Goal: Find specific page/section: Find specific page/section

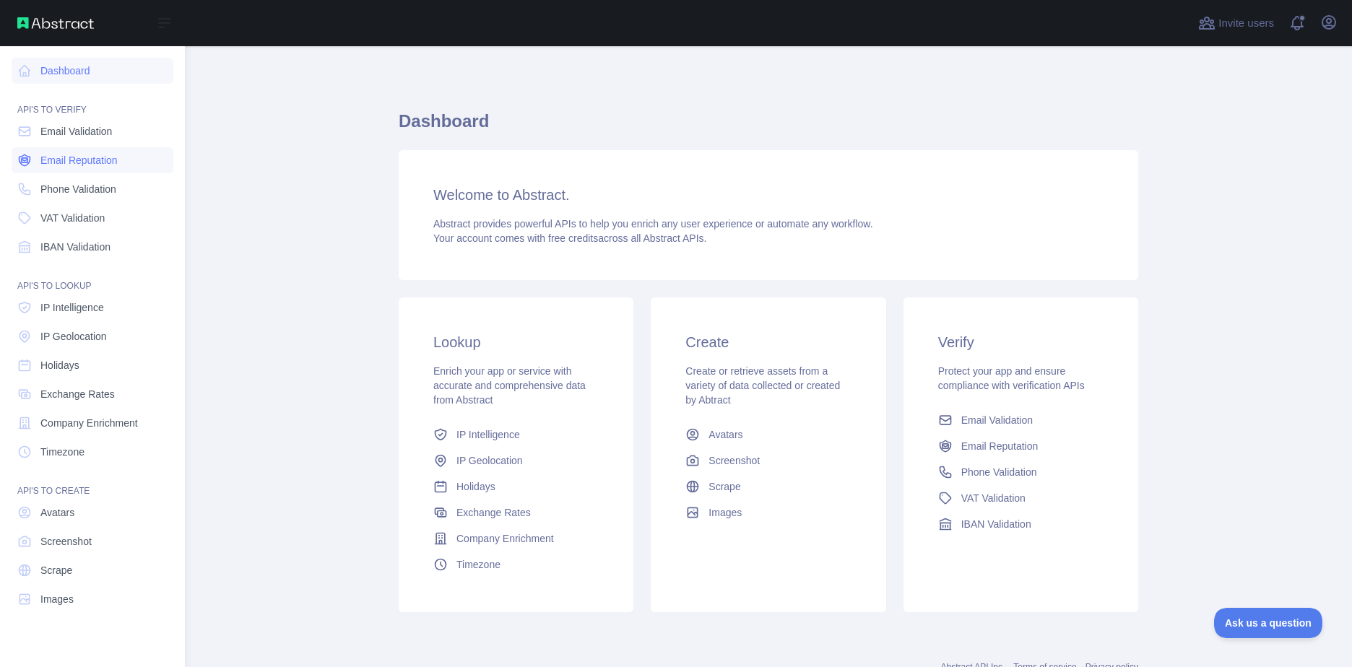
click at [79, 162] on span "Email Reputation" at bounding box center [78, 160] width 77 height 14
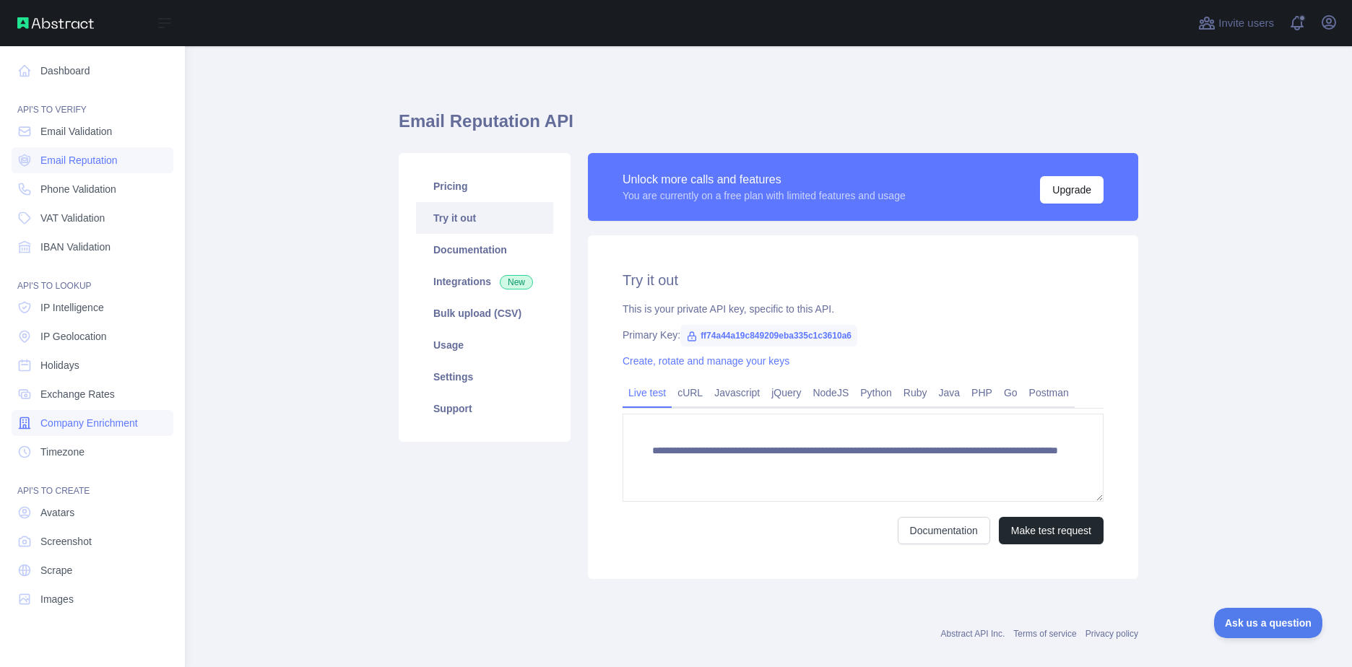
click at [97, 429] on span "Company Enrichment" at bounding box center [88, 423] width 97 height 14
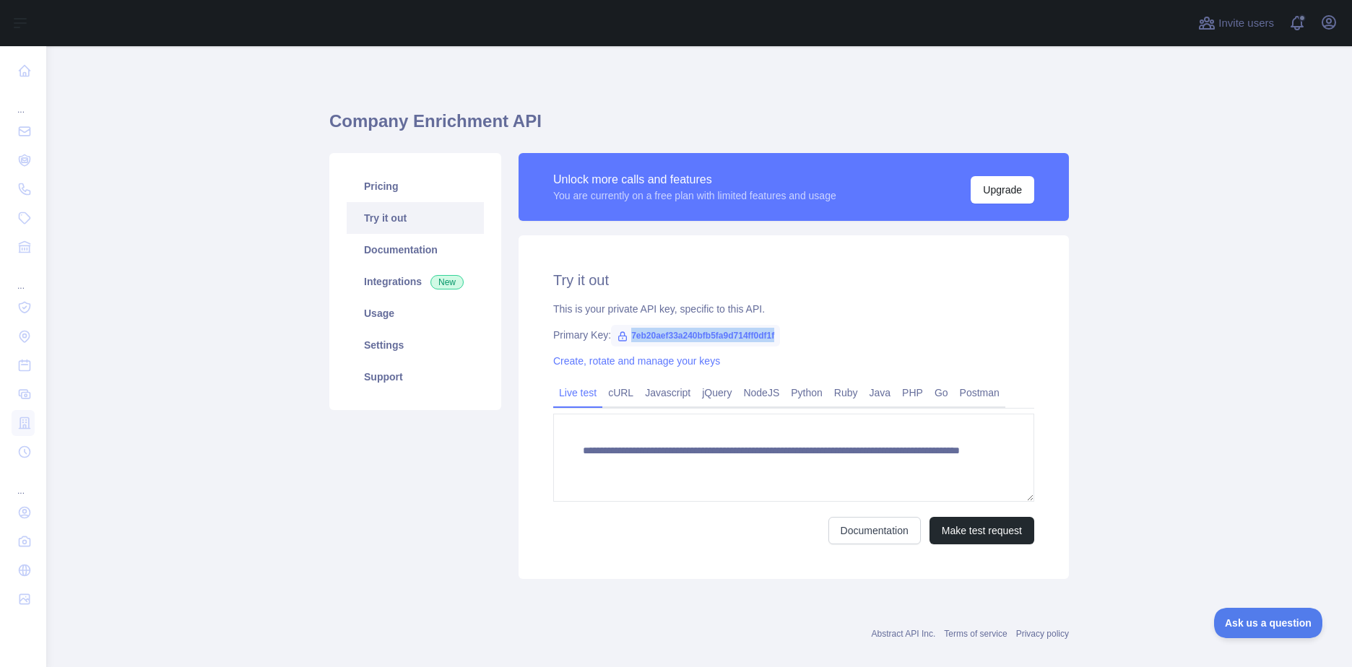
drag, startPoint x: 774, startPoint y: 334, endPoint x: 620, endPoint y: 336, distance: 153.8
click at [620, 336] on span "7eb20aef33a240bfb5fa9d714ff0df1f" at bounding box center [695, 336] width 169 height 22
copy span "7eb20aef33a240bfb5fa9d714ff0df1f"
click at [757, 319] on div "**********" at bounding box center [793, 407] width 550 height 344
drag, startPoint x: 778, startPoint y: 329, endPoint x: 624, endPoint y: 339, distance: 154.8
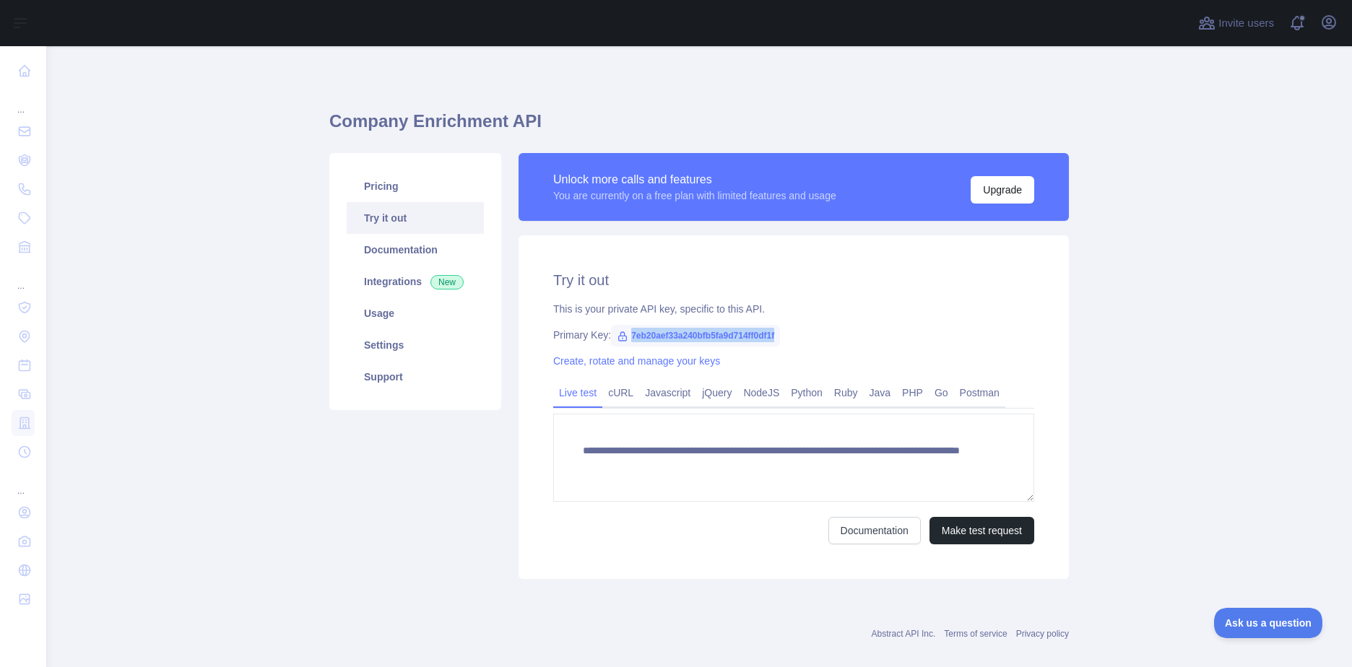
click at [624, 339] on div "Primary Key: 7eb20aef33a240bfb5fa9d714ff0df1f" at bounding box center [793, 335] width 481 height 14
copy span "7eb20aef33a240bfb5fa9d714ff0df1f"
